Goal: Task Accomplishment & Management: Manage account settings

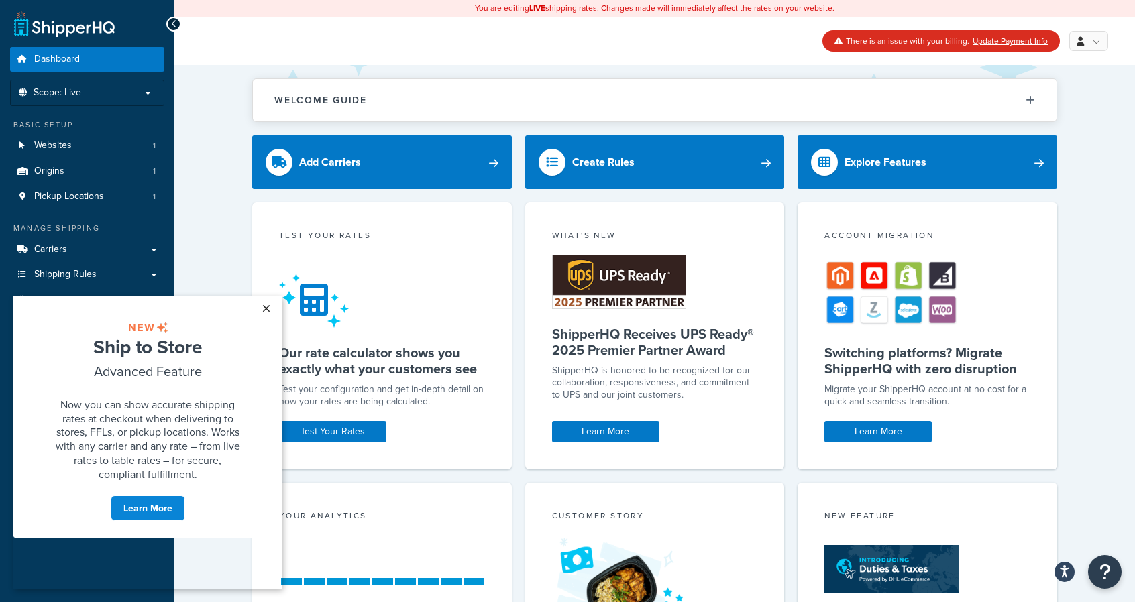
click at [268, 305] on link "×" at bounding box center [265, 309] width 23 height 24
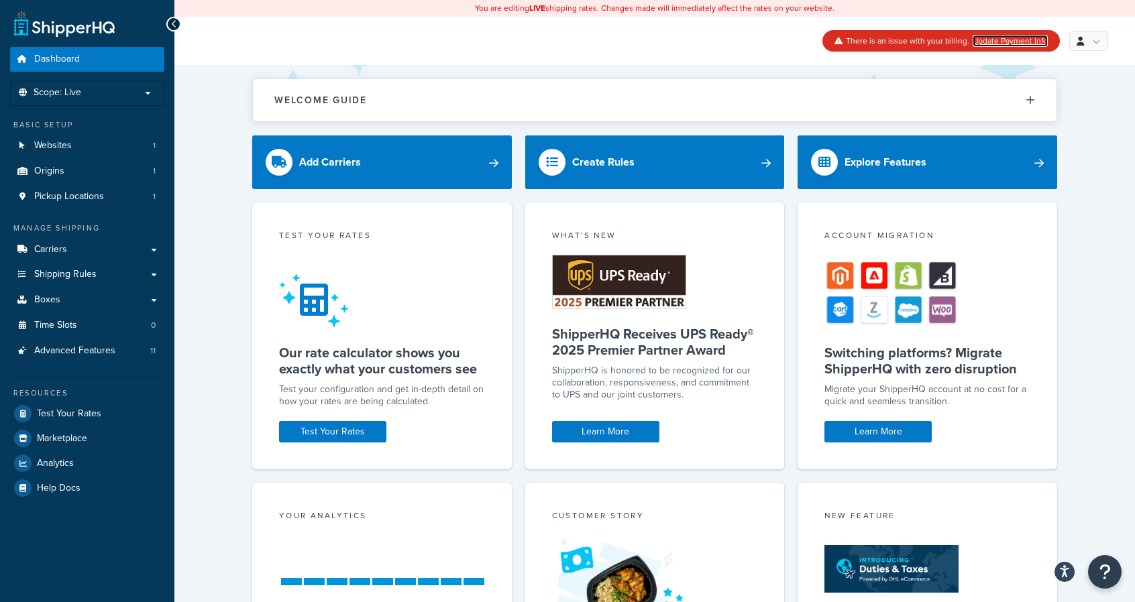
click at [1004, 40] on link "Update Payment Info" at bounding box center [1010, 41] width 75 height 12
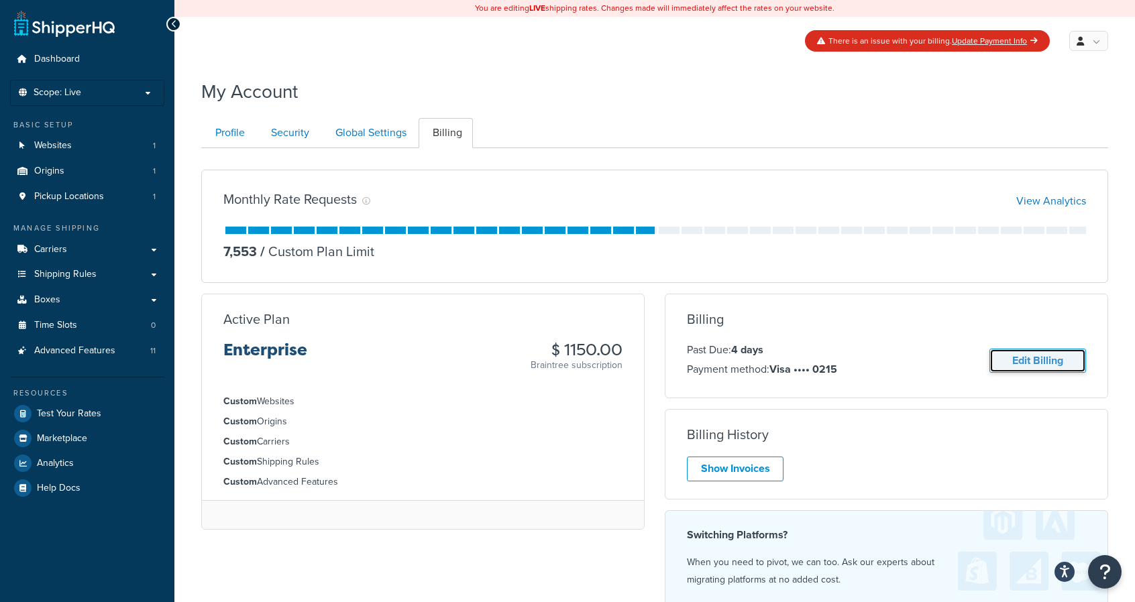
click at [1033, 359] on link "Edit Billing" at bounding box center [1038, 361] width 97 height 25
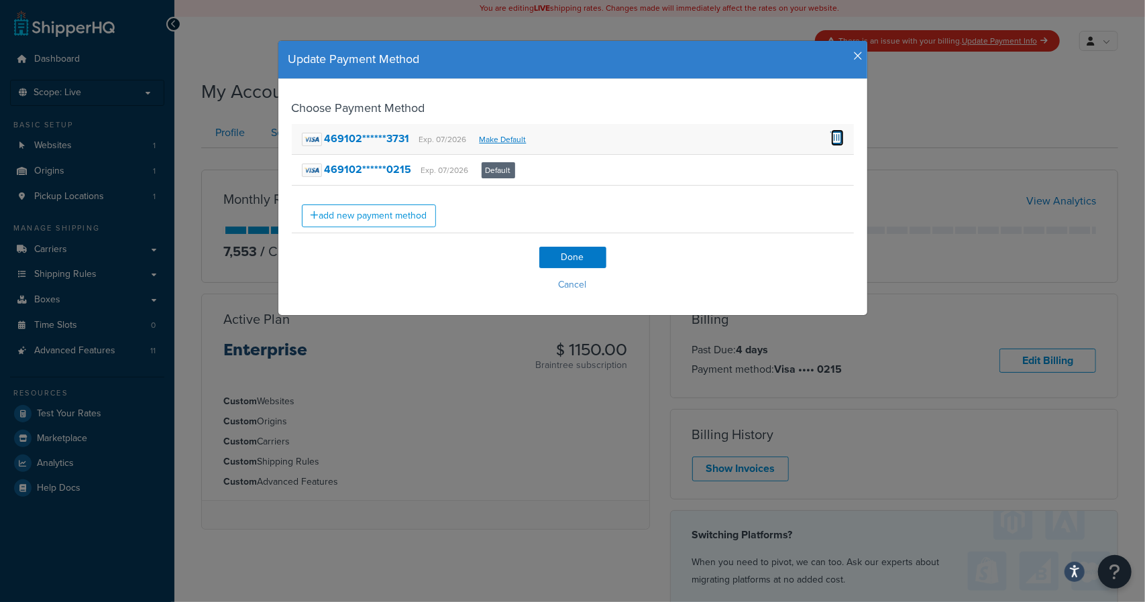
click at [832, 135] on span at bounding box center [837, 136] width 13 height 15
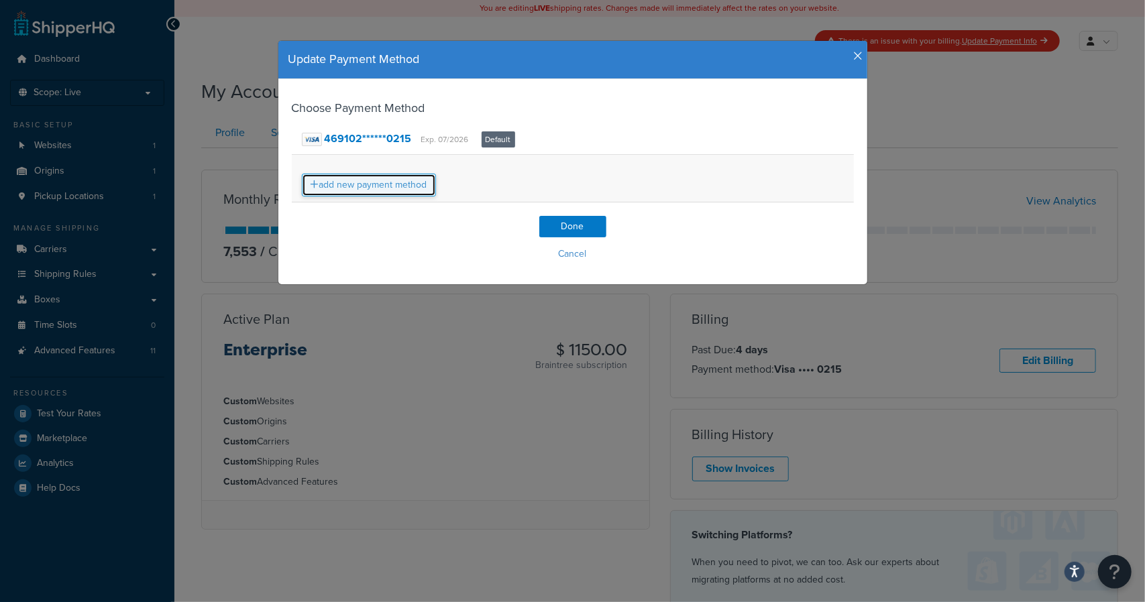
click at [362, 187] on link "add new payment method" at bounding box center [369, 185] width 134 height 23
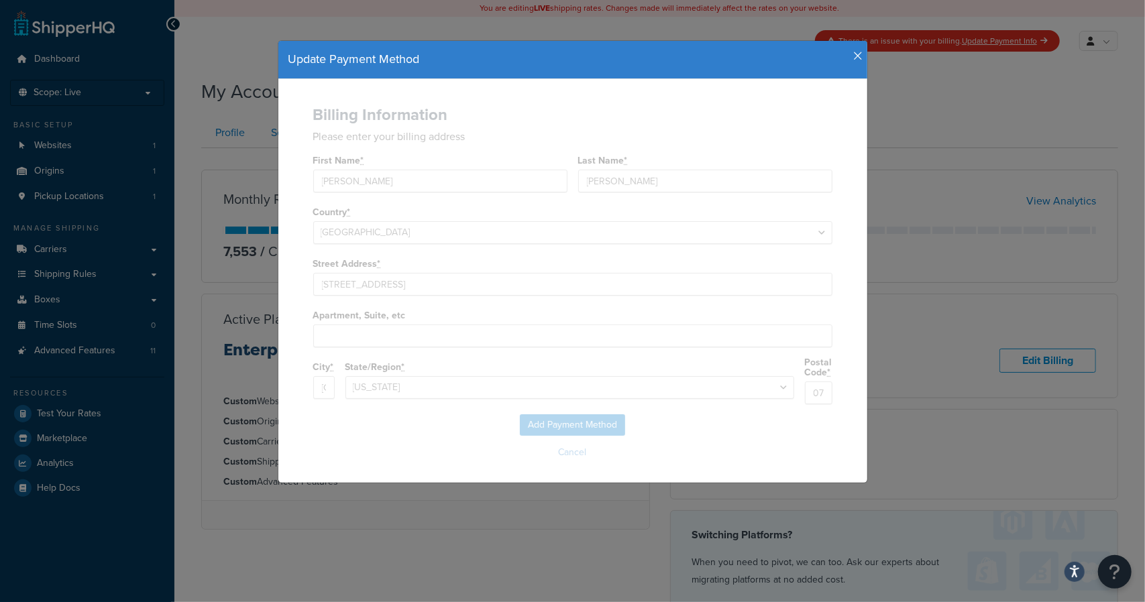
select select "NJ"
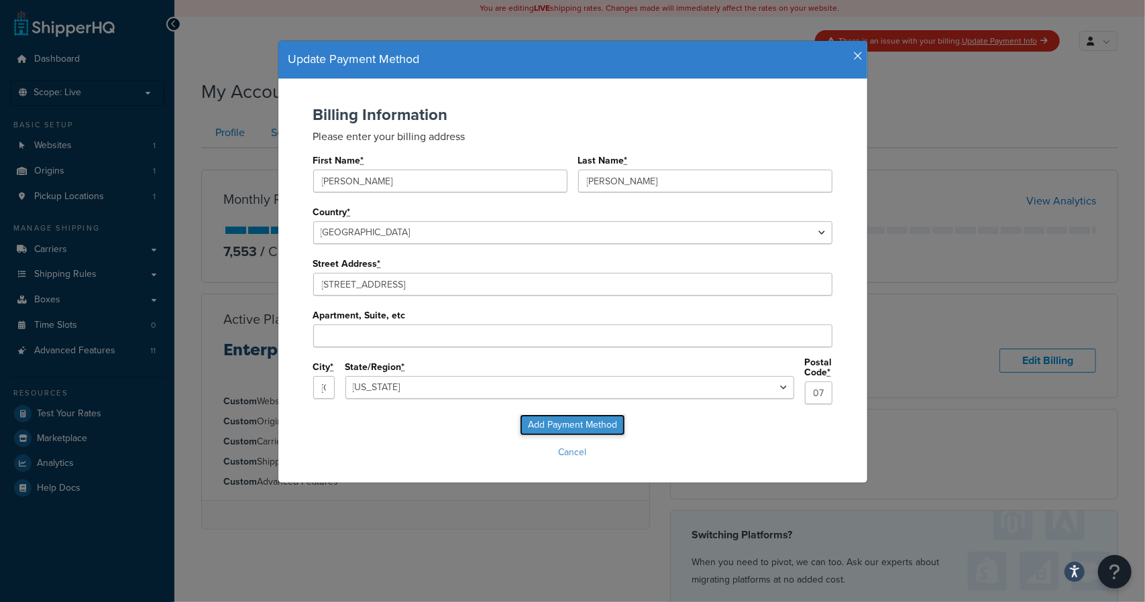
click at [576, 418] on input "Add Payment Method" at bounding box center [572, 425] width 105 height 21
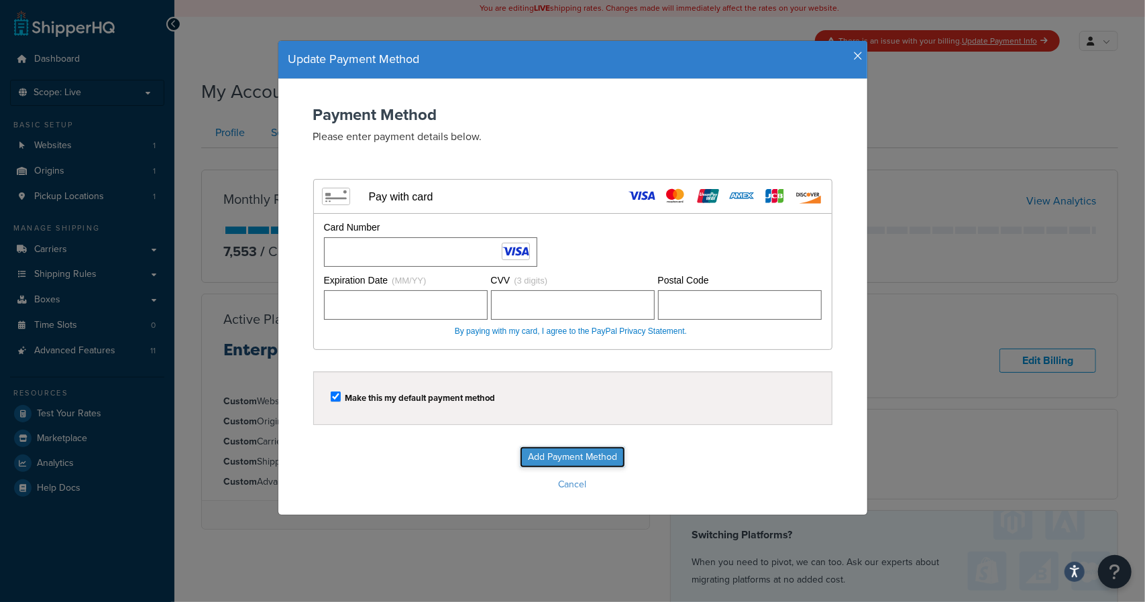
click at [545, 453] on input "Add Payment Method" at bounding box center [572, 457] width 105 height 21
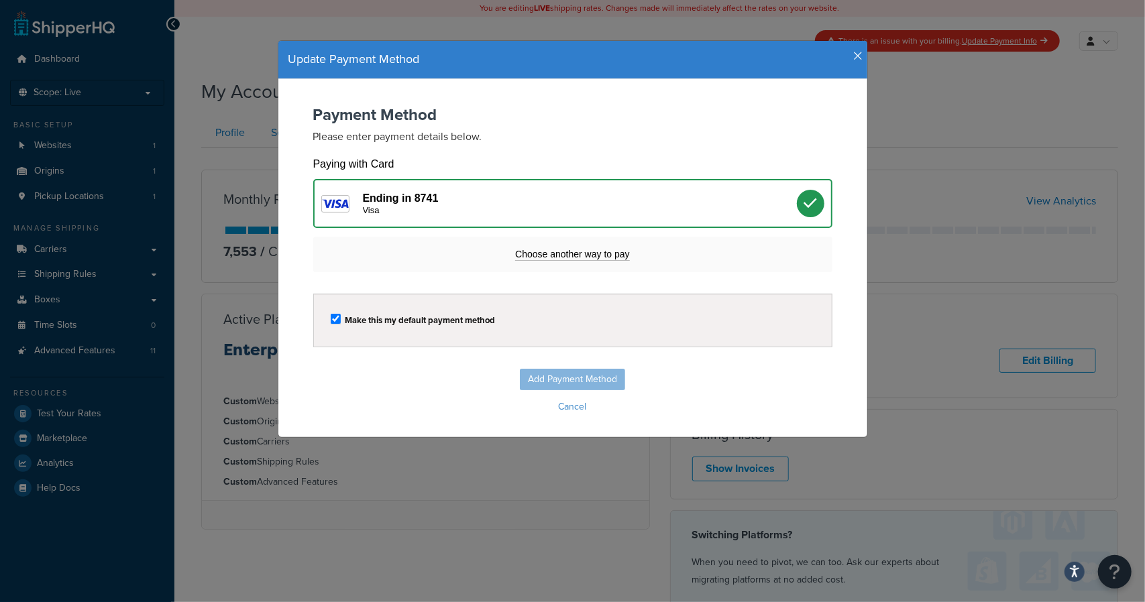
click at [557, 378] on div "Add Payment Method Cancel" at bounding box center [573, 393] width 562 height 48
click at [807, 207] on icon at bounding box center [811, 204] width 14 height 14
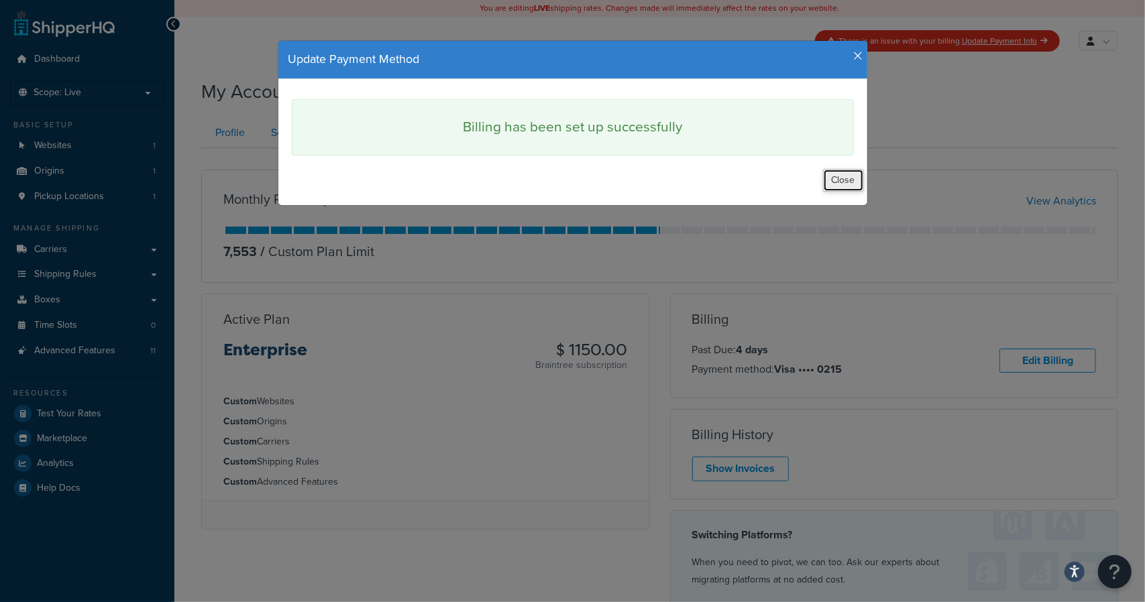
click at [847, 181] on button "Close" at bounding box center [843, 180] width 41 height 23
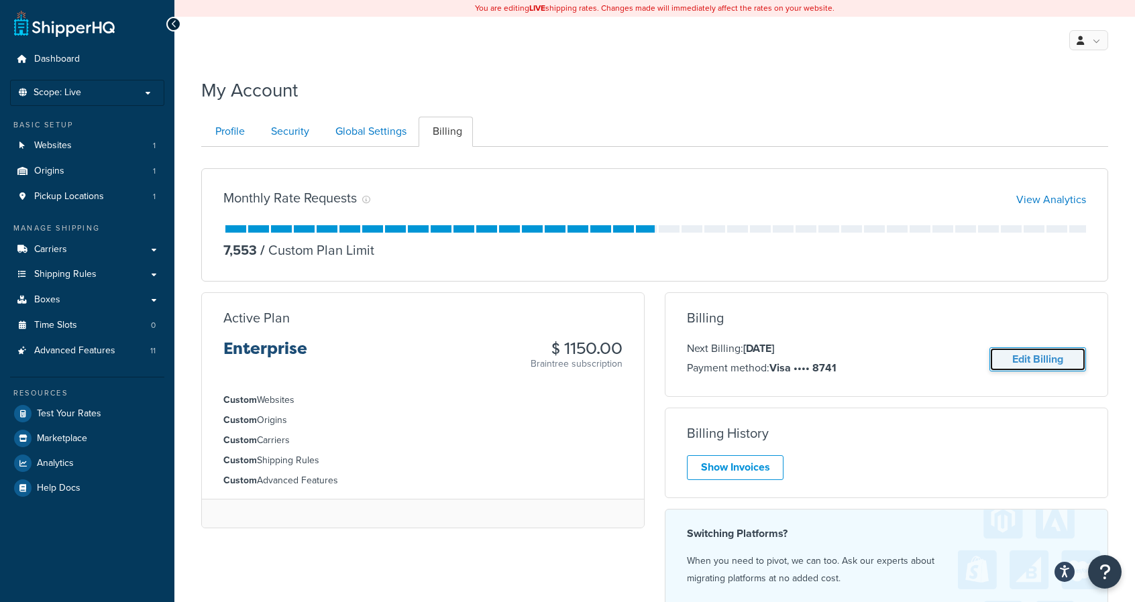
click at [1043, 364] on link "Edit Billing" at bounding box center [1038, 360] width 97 height 25
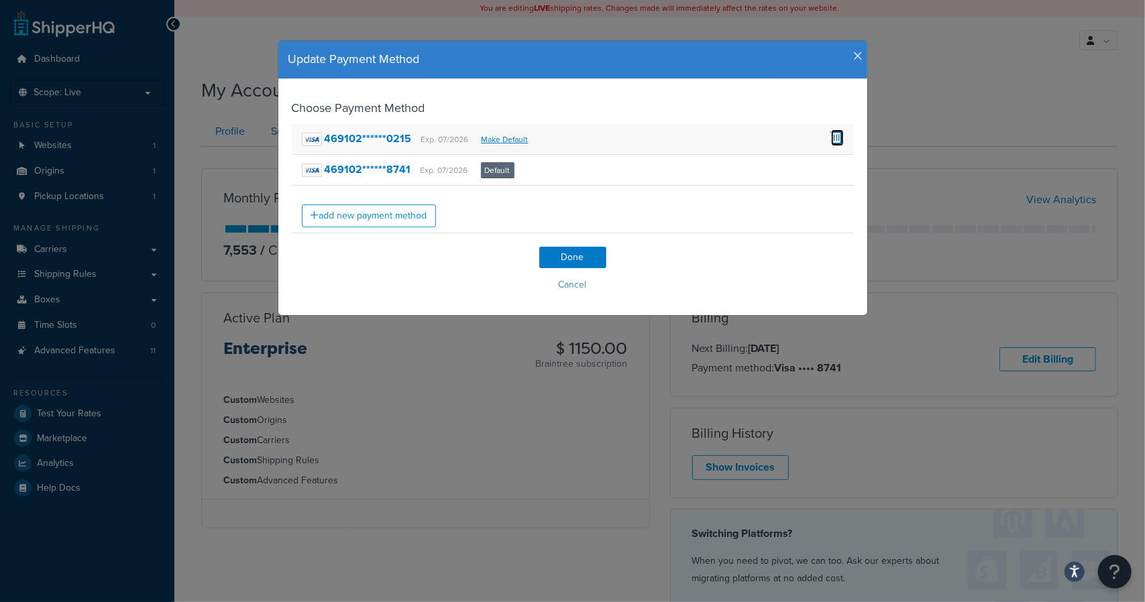
click at [833, 135] on span at bounding box center [837, 136] width 13 height 15
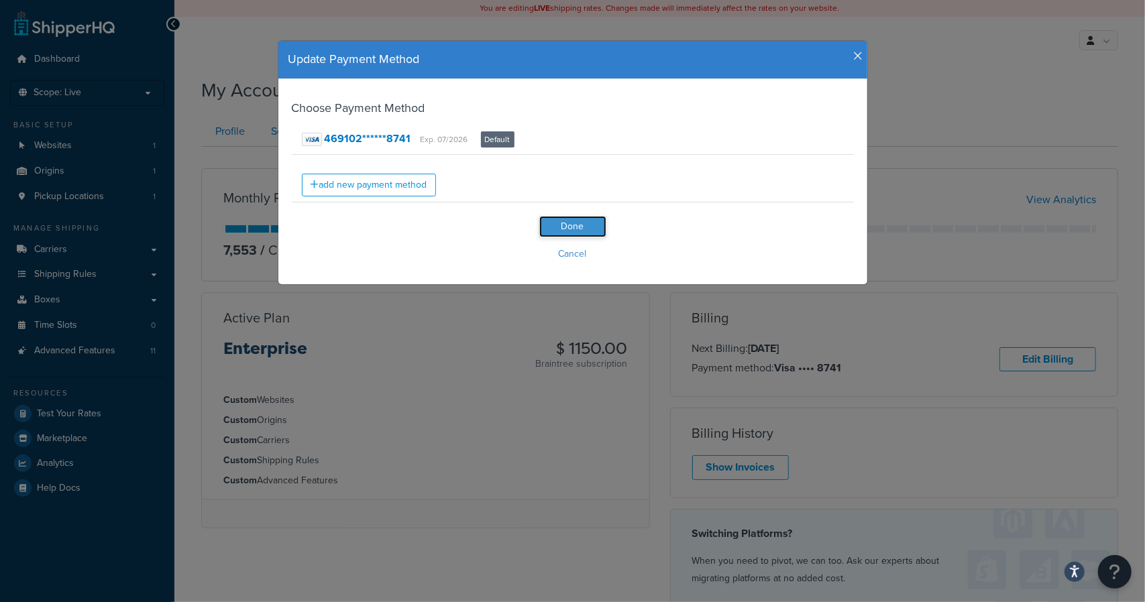
click at [570, 225] on input "Done" at bounding box center [572, 226] width 67 height 21
